Goal: Book appointment/travel/reservation

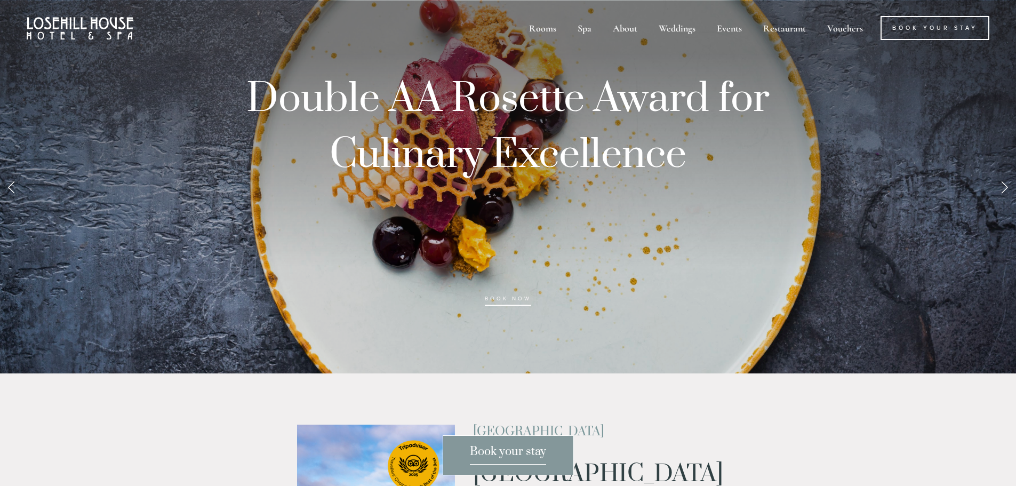
click at [521, 456] on span "Book your stay" at bounding box center [508, 454] width 76 height 20
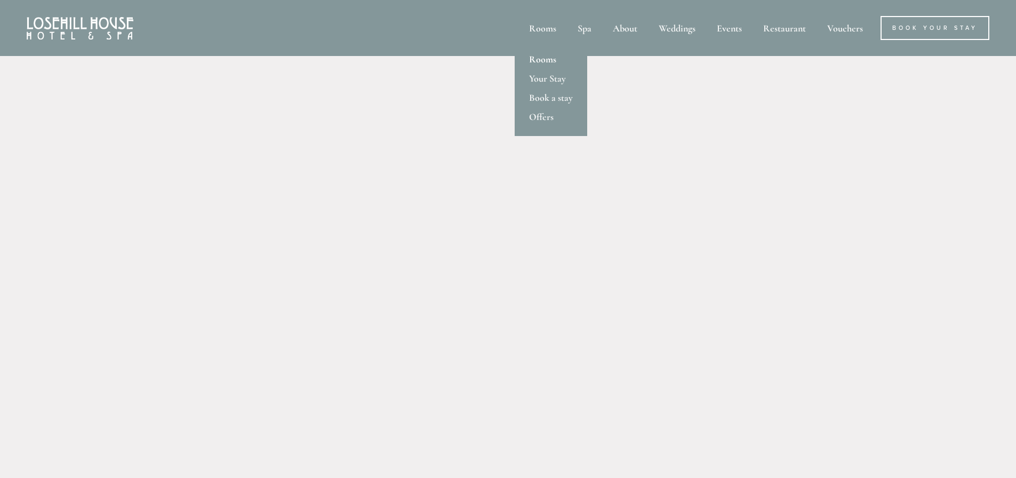
click at [551, 60] on link "Rooms" at bounding box center [551, 59] width 73 height 19
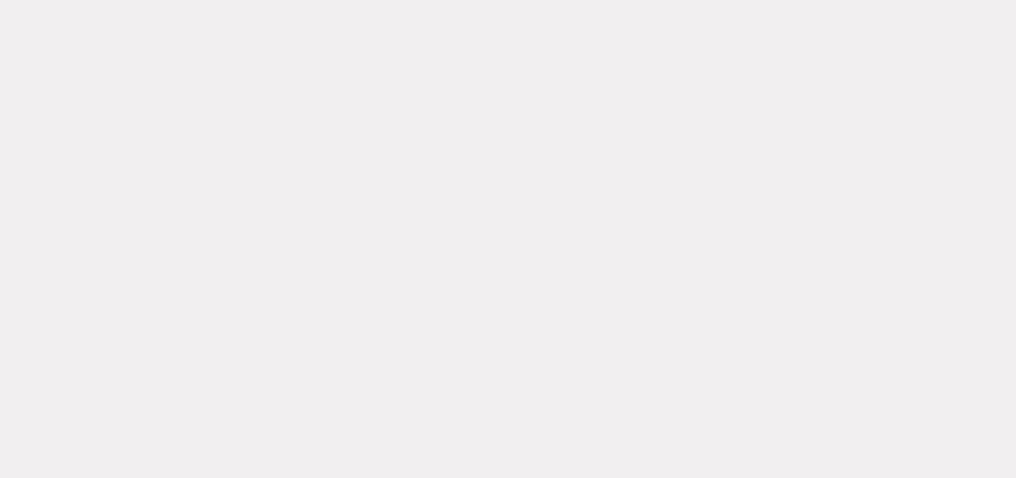
scroll to position [57, 0]
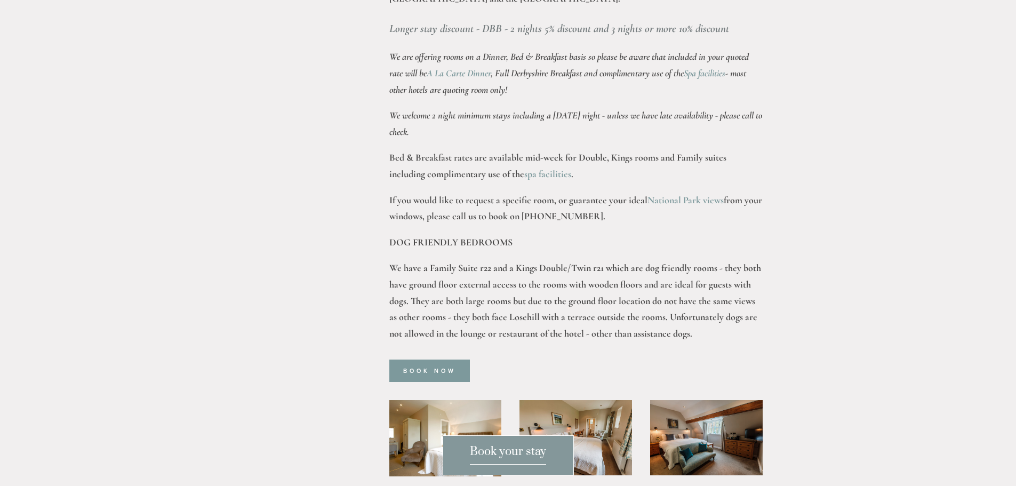
scroll to position [747, 0]
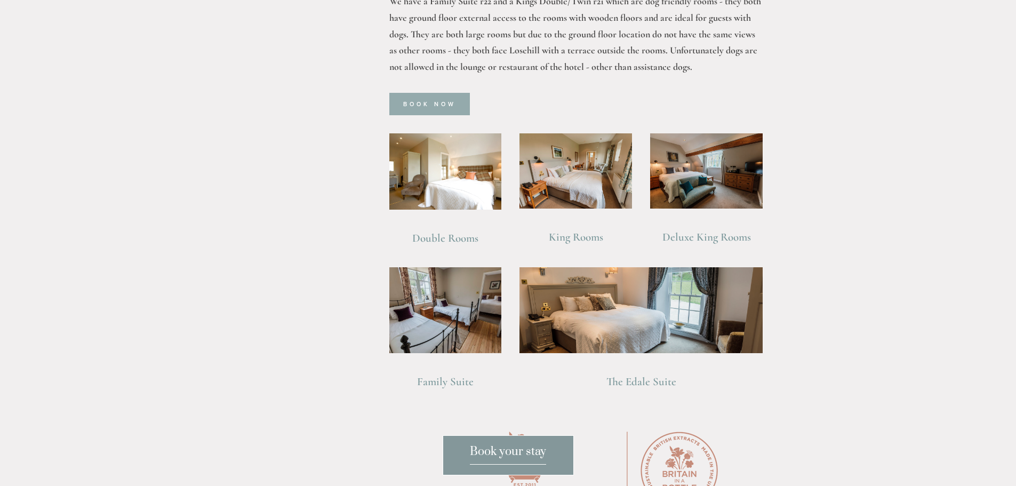
click at [432, 93] on link "Book Now" at bounding box center [429, 104] width 81 height 22
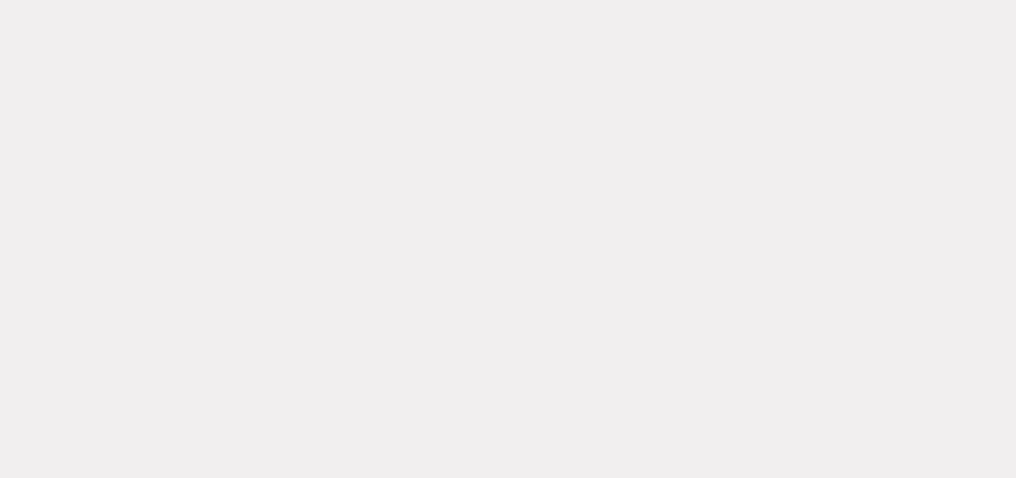
scroll to position [267, 0]
